Goal: Transaction & Acquisition: Subscribe to service/newsletter

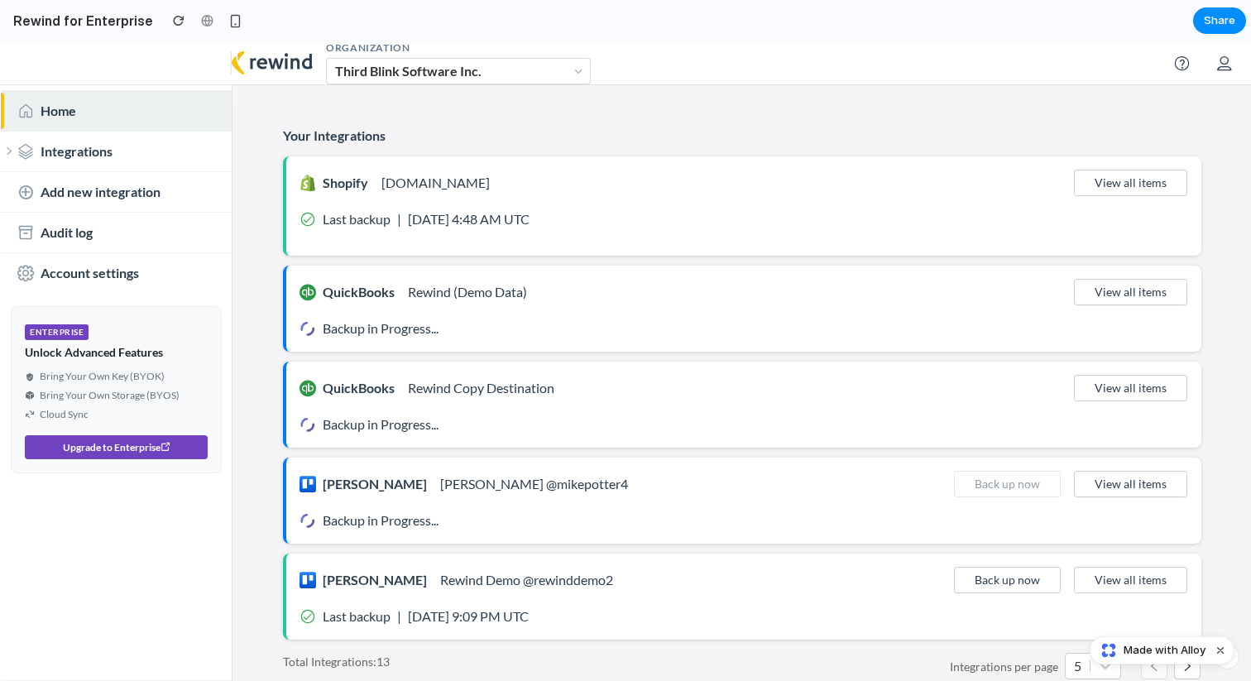
click at [55, 333] on span "ENTERPRISE" at bounding box center [57, 332] width 64 height 16
click at [93, 452] on button "Upgrade to Enterprise" at bounding box center [116, 447] width 183 height 25
click at [78, 453] on button "Upgrade to Enterprise" at bounding box center [116, 447] width 183 height 25
click at [80, 523] on ul "Home Integrations Bitbucket (2) QuickBooks (3) Shopify (2) Backups Monitor Stag…" at bounding box center [116, 385] width 231 height 591
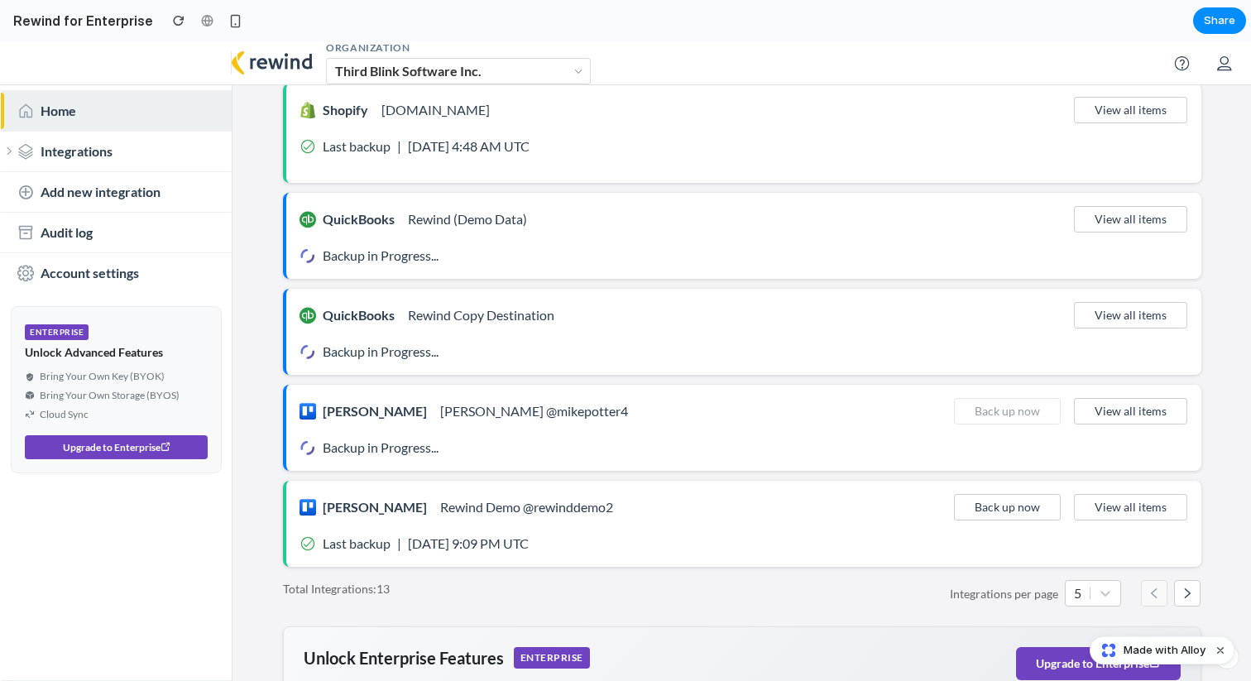
scroll to position [354, 0]
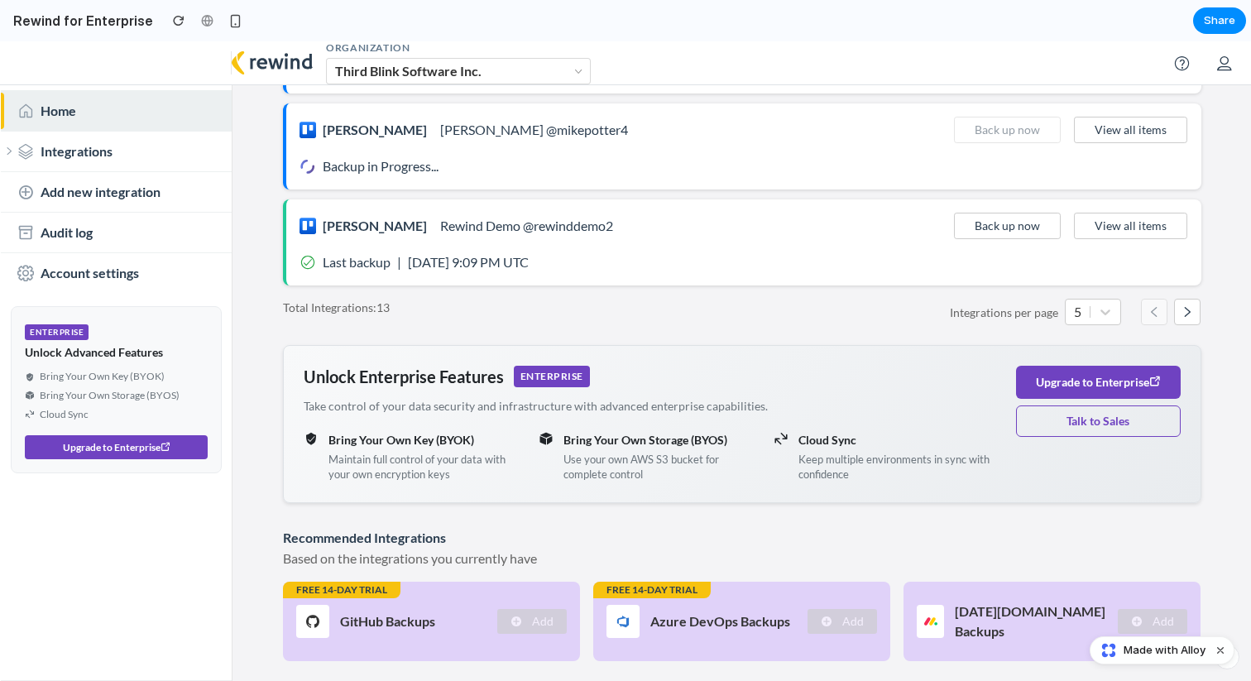
click at [1054, 480] on div "Unlock Enterprise Features ENTERPRISE Take control of your data security and in…" at bounding box center [742, 424] width 877 height 116
